Goal: Task Accomplishment & Management: Manage account settings

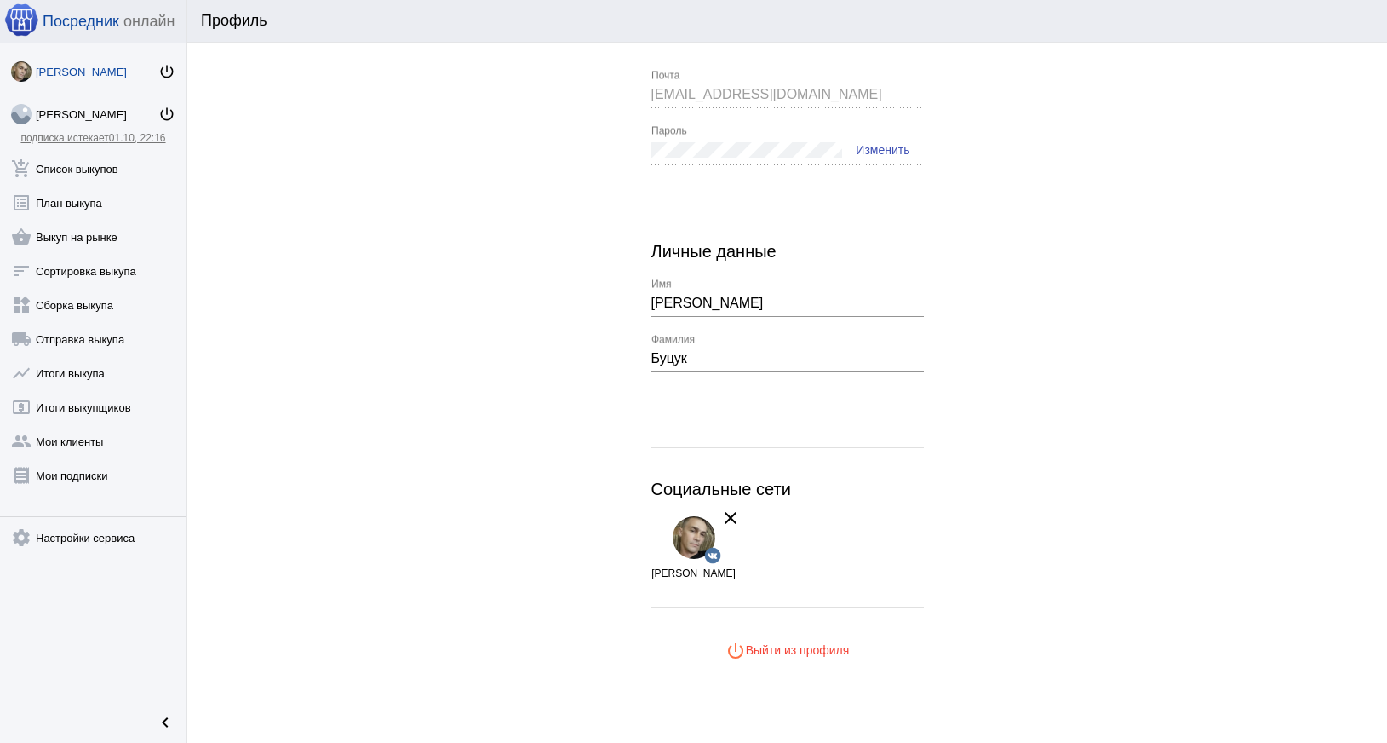
click at [782, 657] on span "power_settings_new Выйти из профиля" at bounding box center [788, 650] width 124 height 14
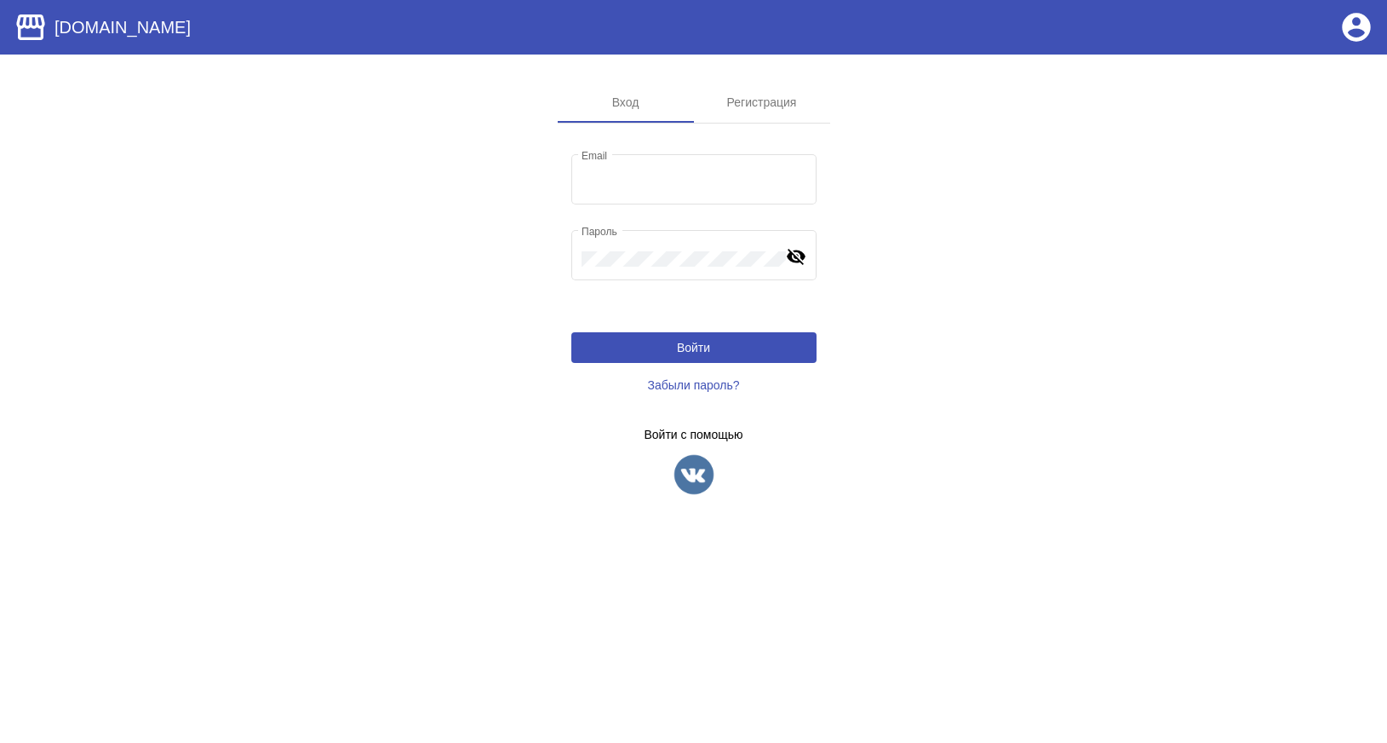
type input "[EMAIL_ADDRESS][DOMAIN_NAME]"
click at [768, 348] on button "Войти" at bounding box center [693, 347] width 245 height 31
